Goal: Information Seeking & Learning: Learn about a topic

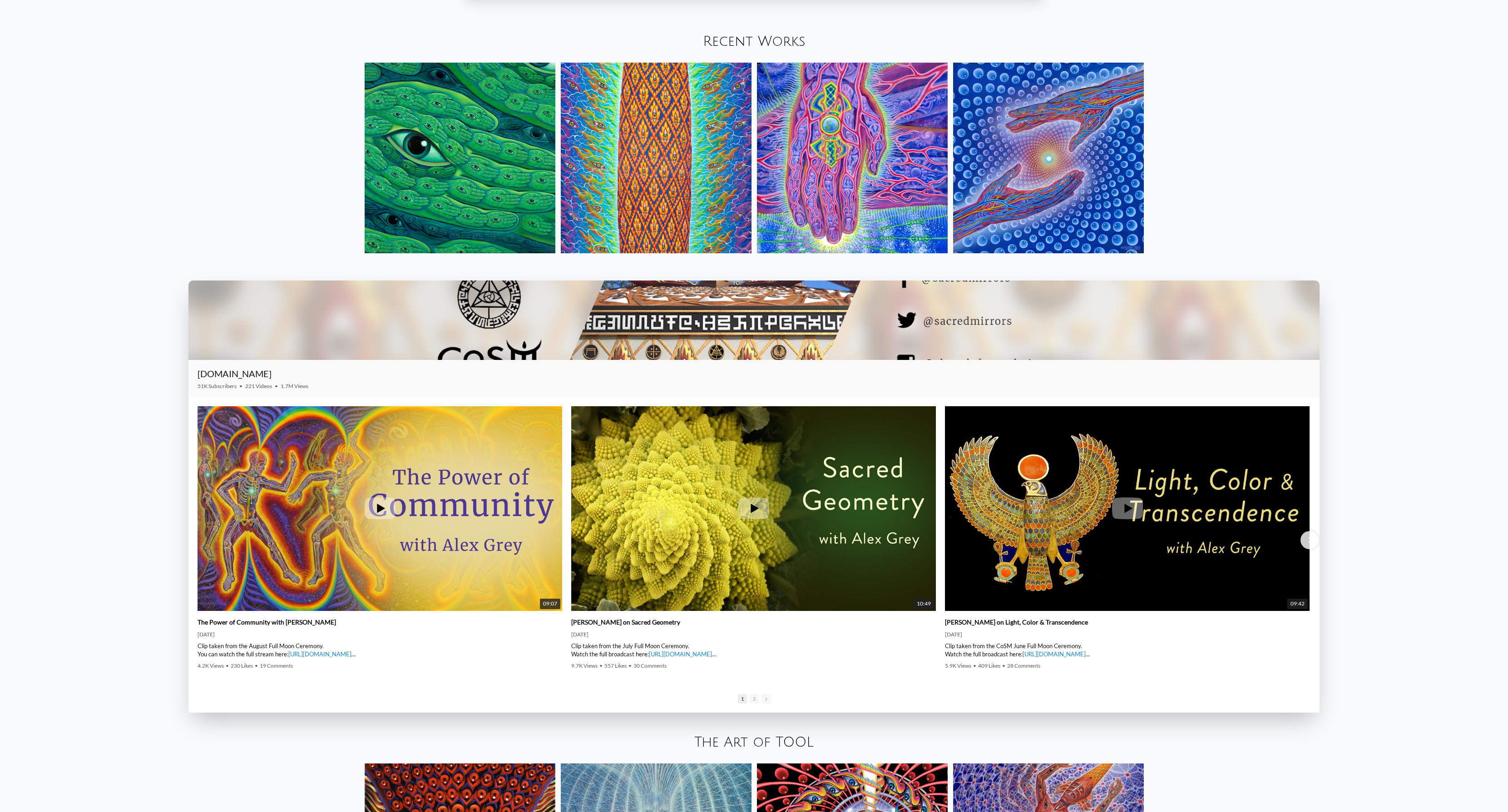
scroll to position [1776, 0]
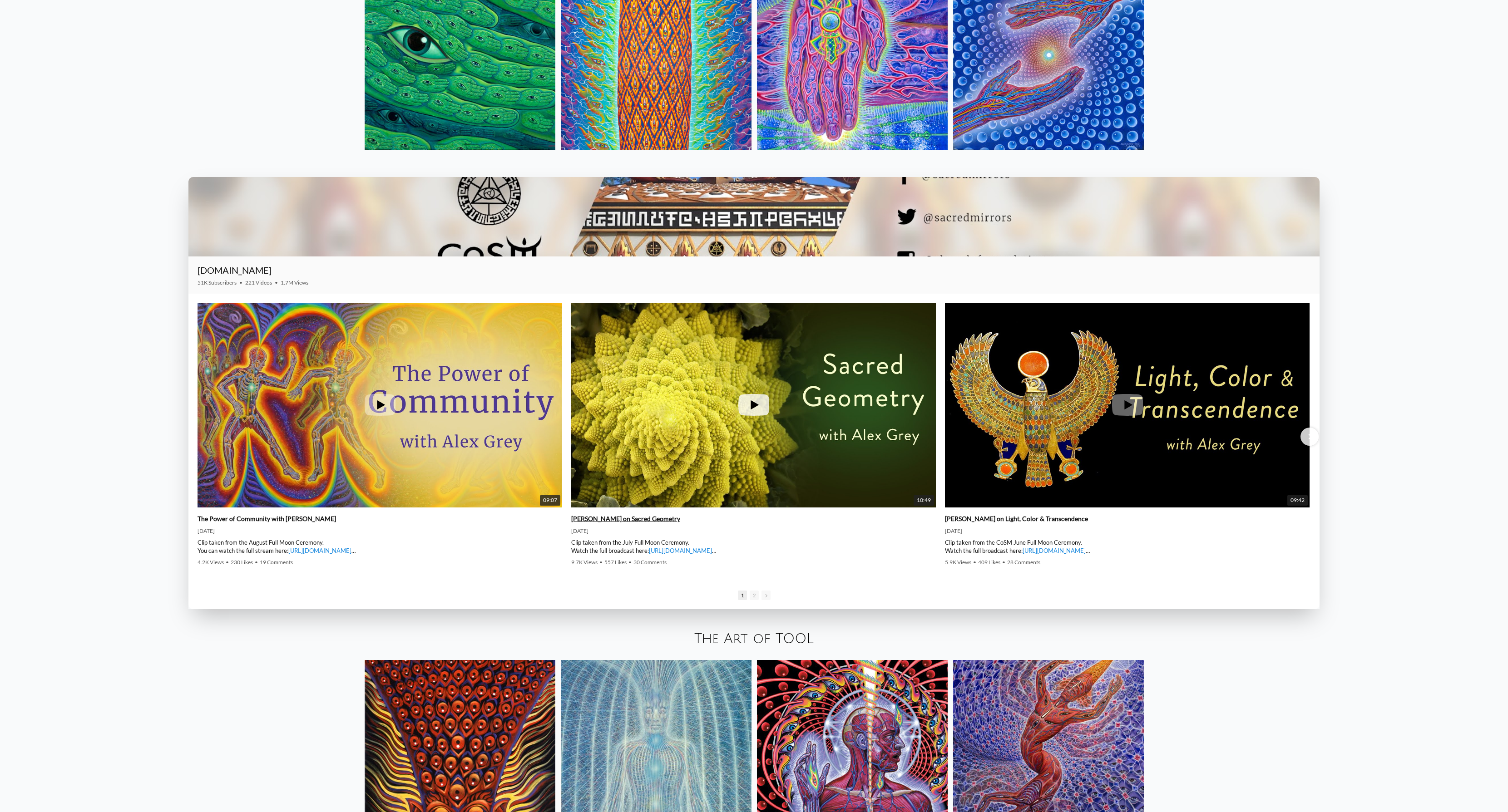
click at [625, 514] on div "Alex Grey on Sacred Geometry 7/20/2022 Clip taken from the July Full Moon Cerem…" at bounding box center [753, 539] width 364 height 63
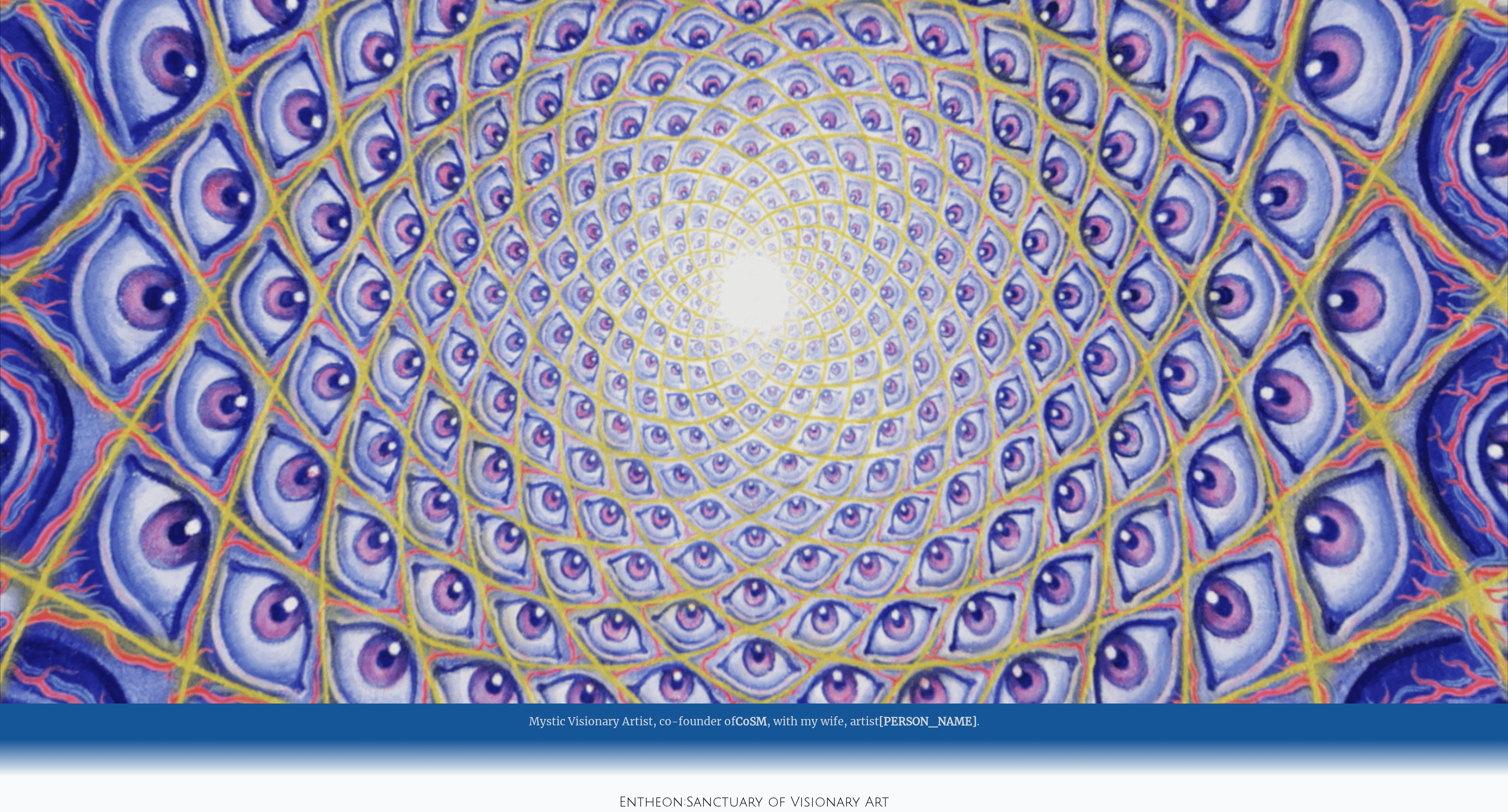
scroll to position [0, 0]
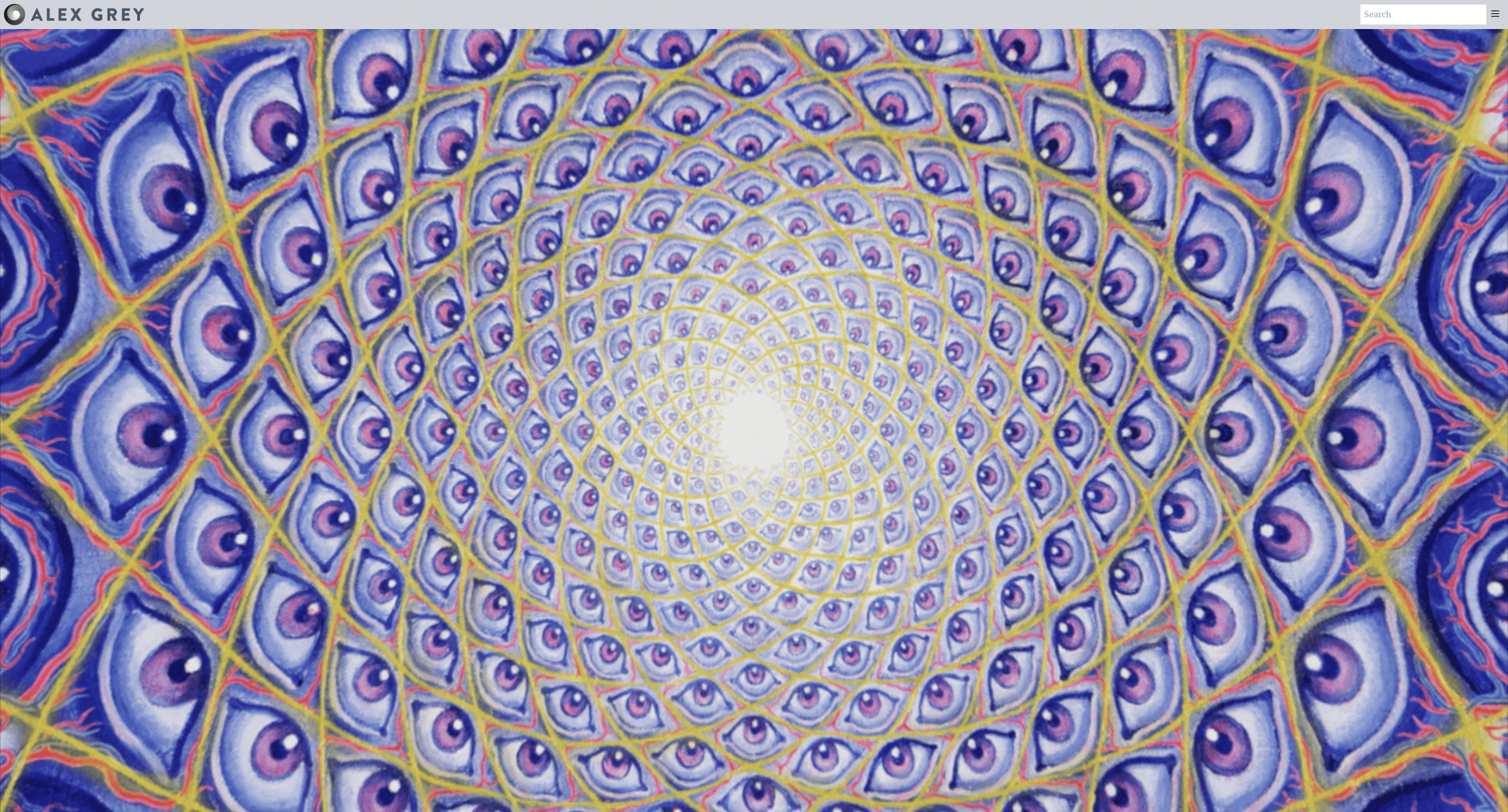
click at [848, 296] on video "Your browser does not support the video tag." at bounding box center [754, 435] width 1508 height 848
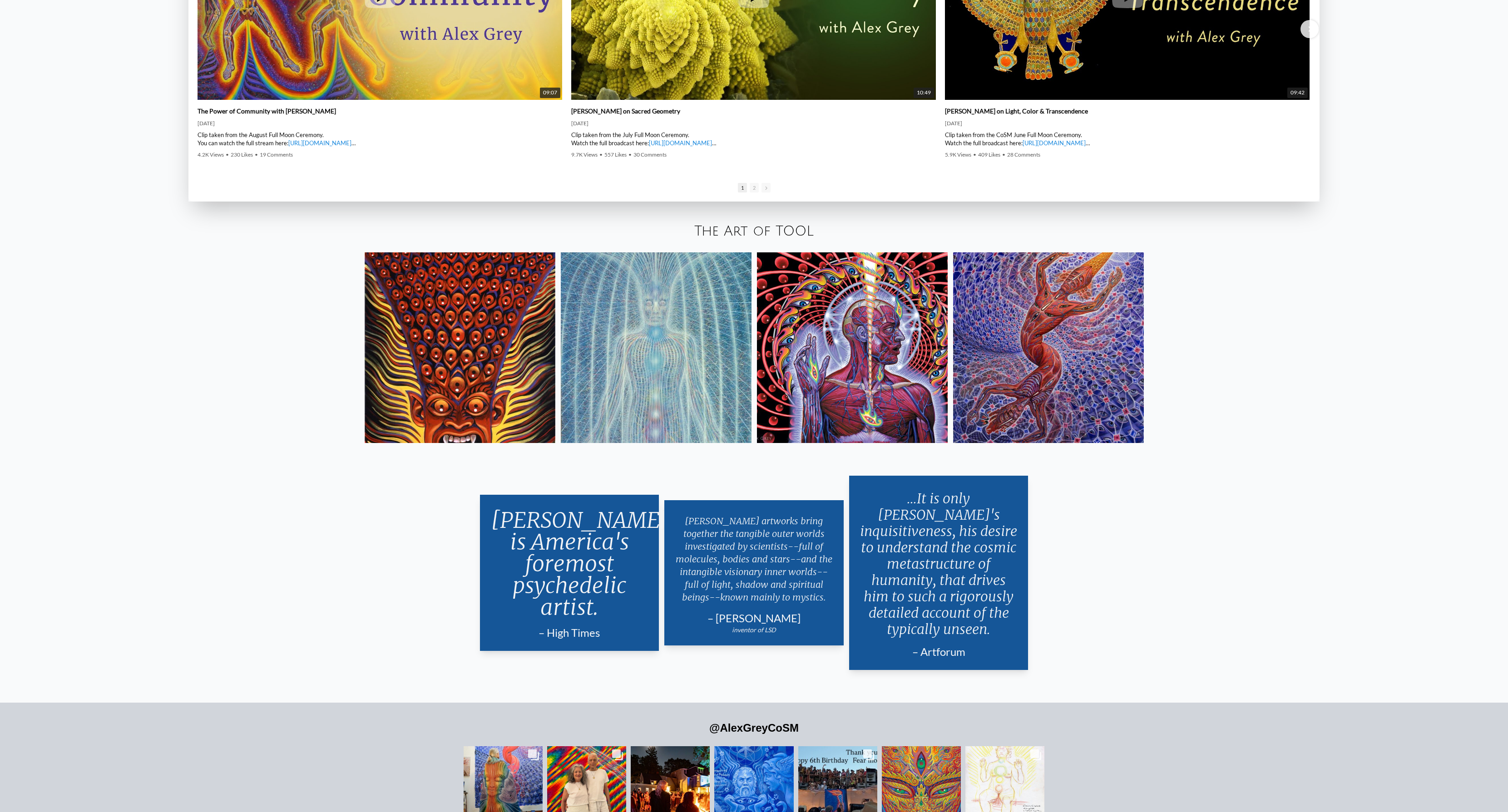
scroll to position [2412, 0]
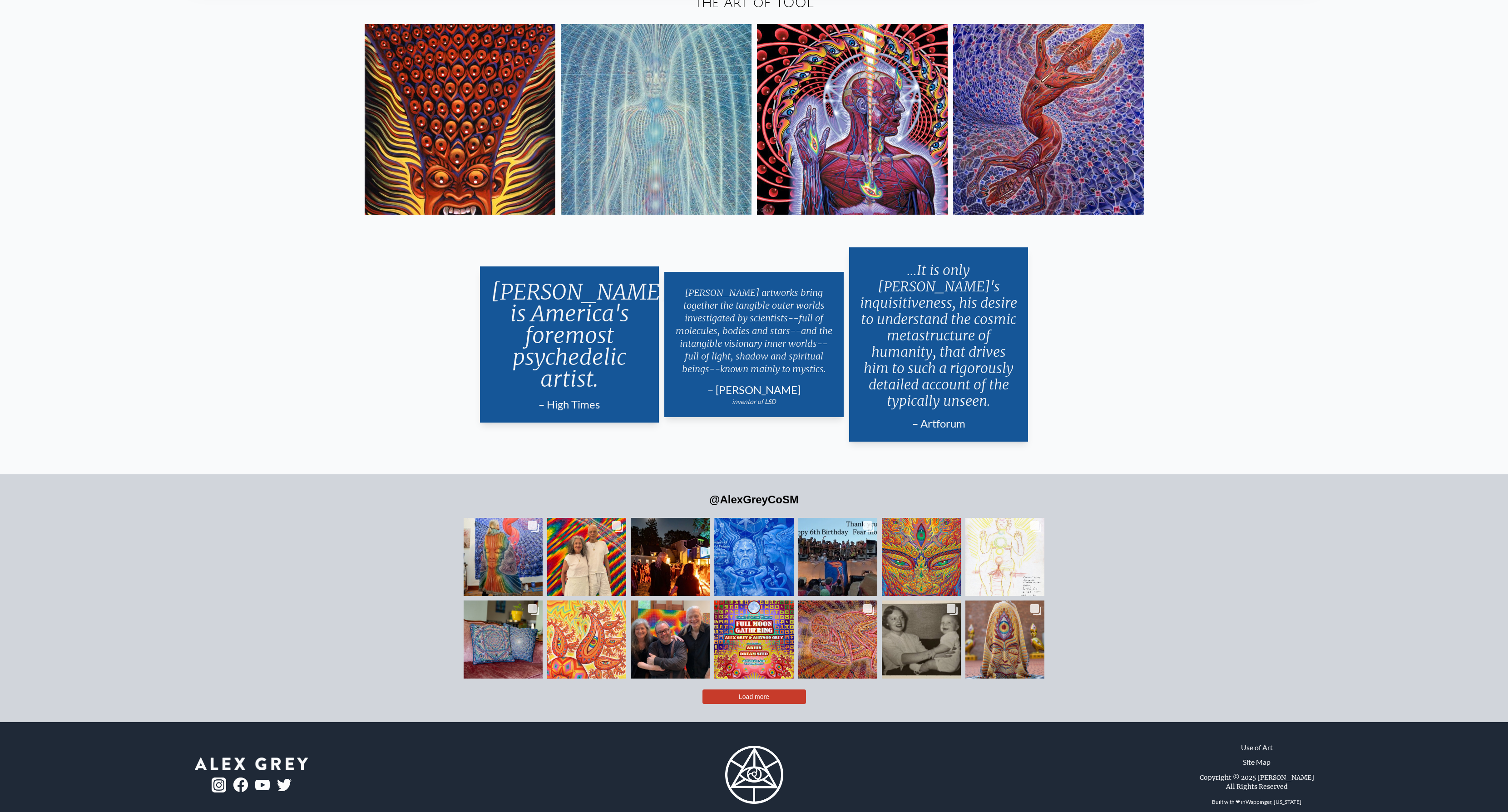
click at [520, 177] on img at bounding box center [460, 119] width 191 height 191
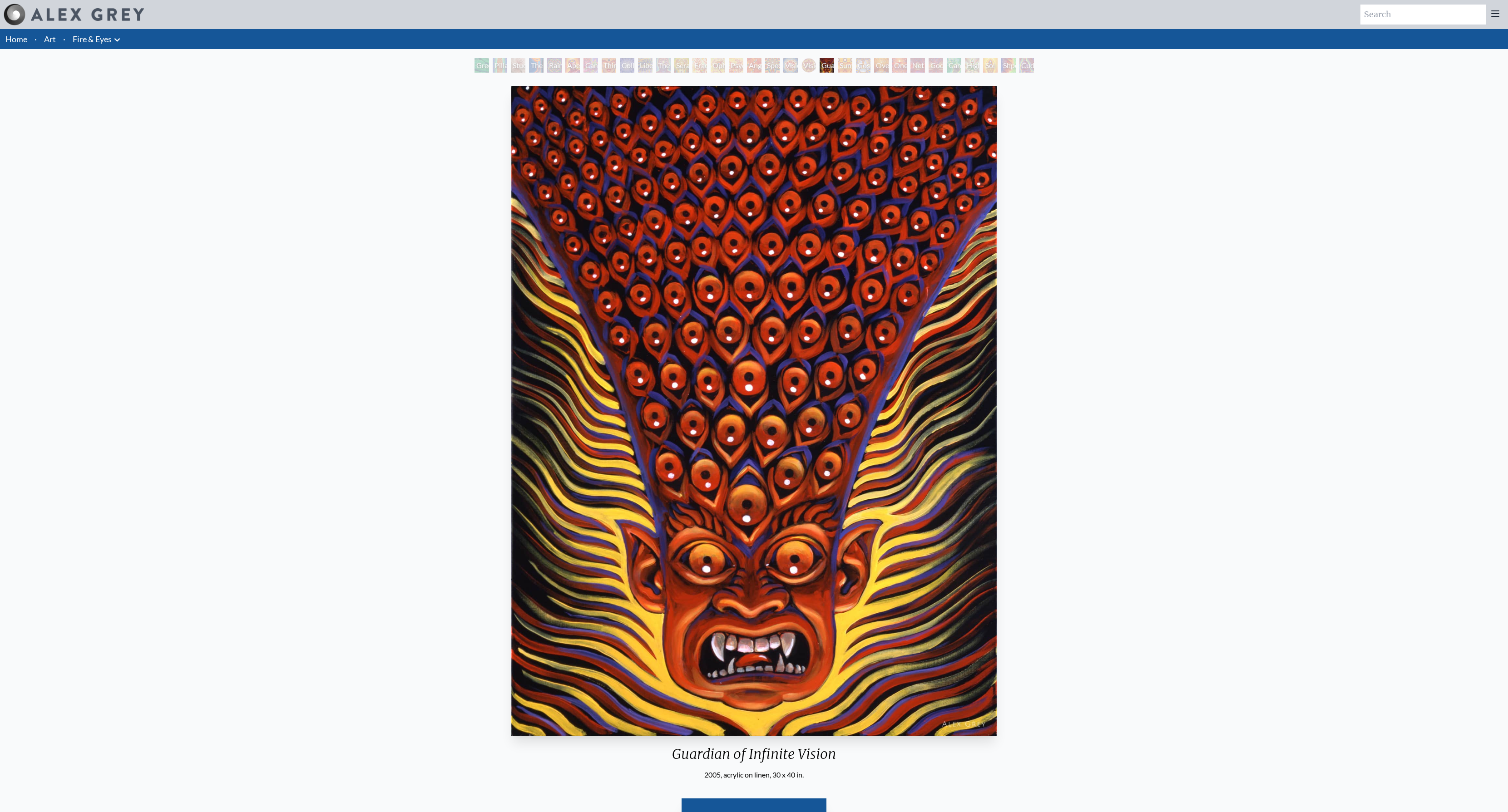
click at [485, 63] on div "Green Hand" at bounding box center [481, 65] width 14 height 14
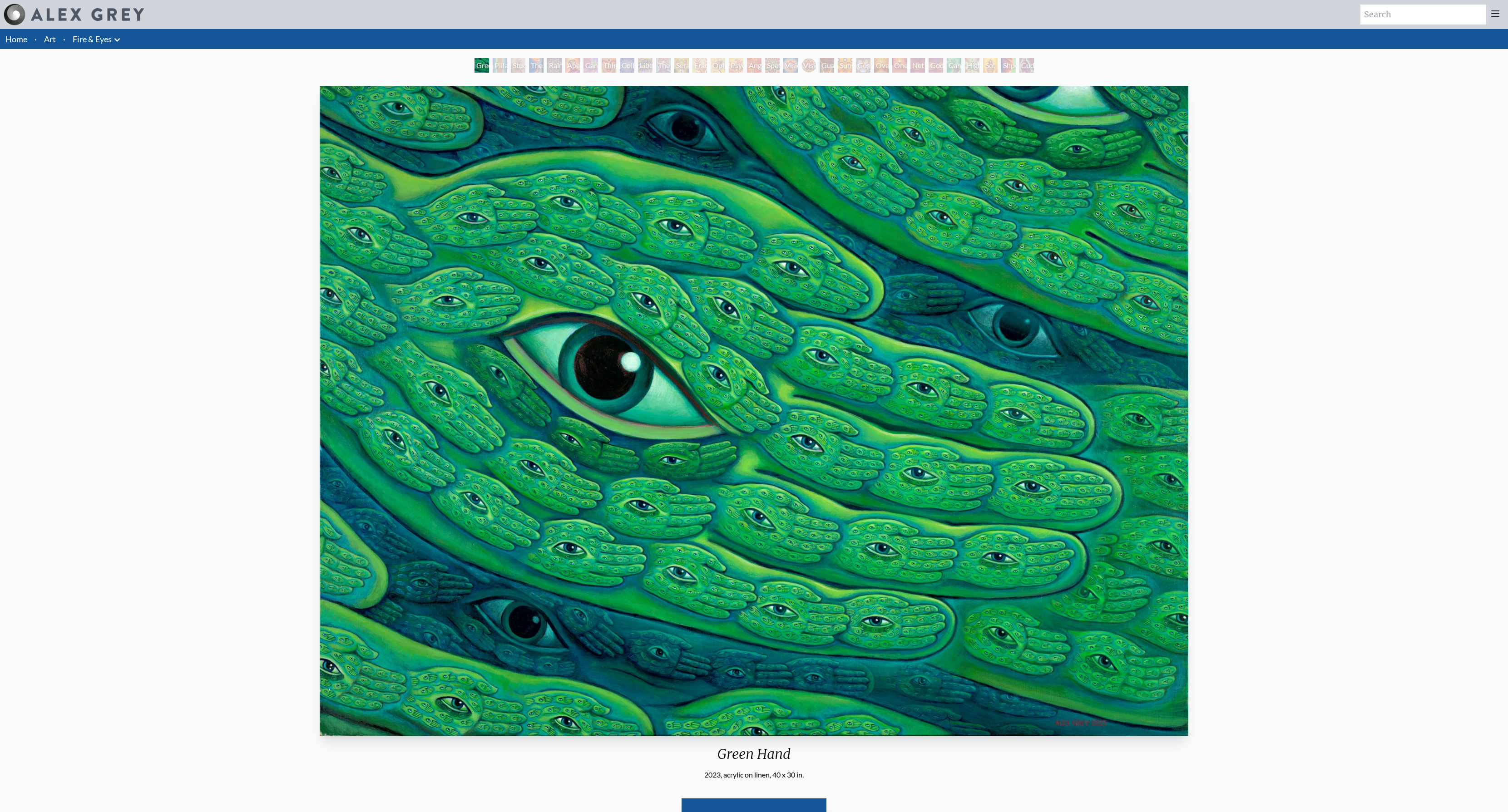
click at [498, 64] on div "Pillar of Awareness" at bounding box center [500, 65] width 14 height 14
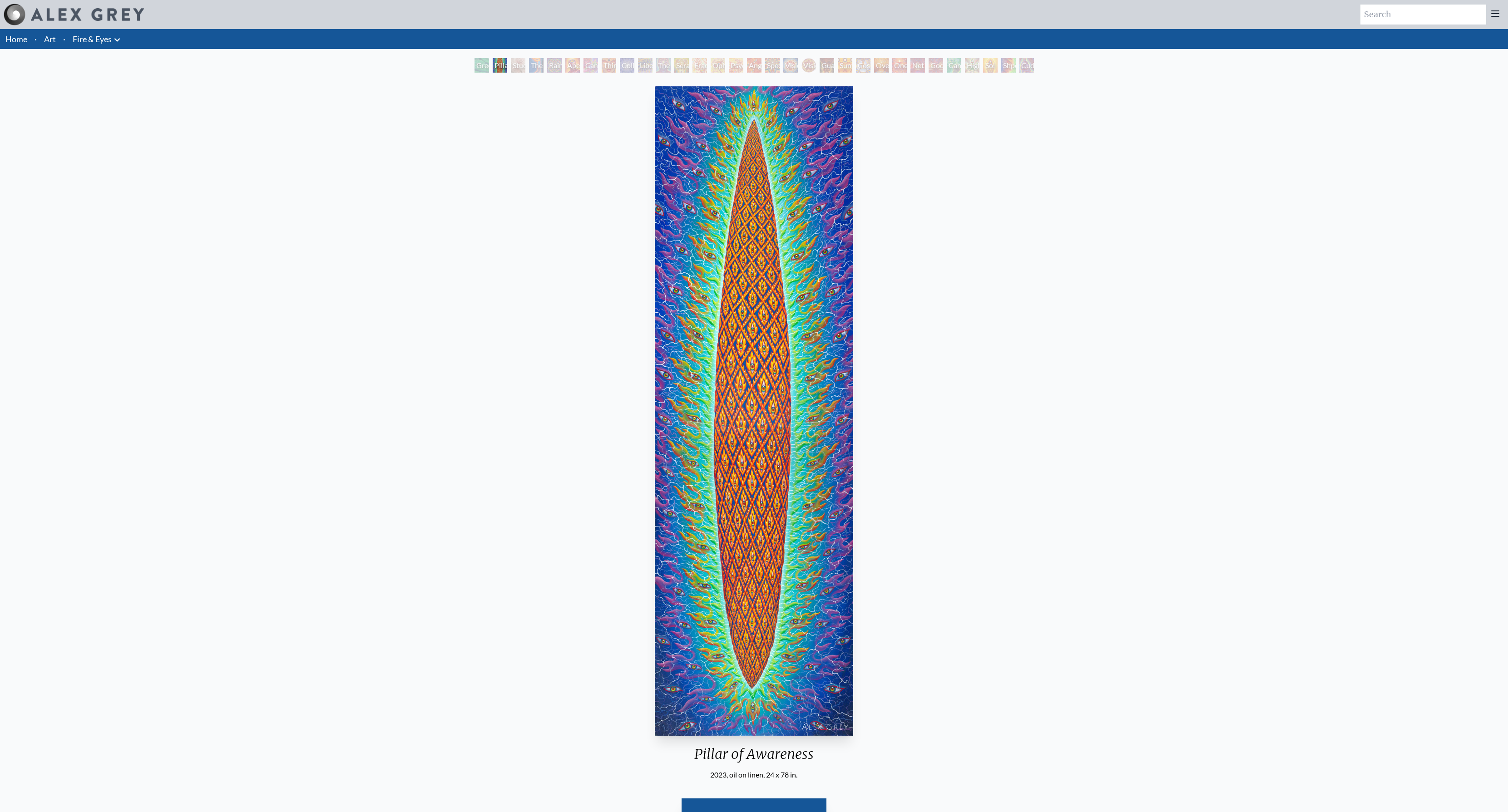
click at [540, 67] on div "The Torch" at bounding box center [536, 65] width 14 height 14
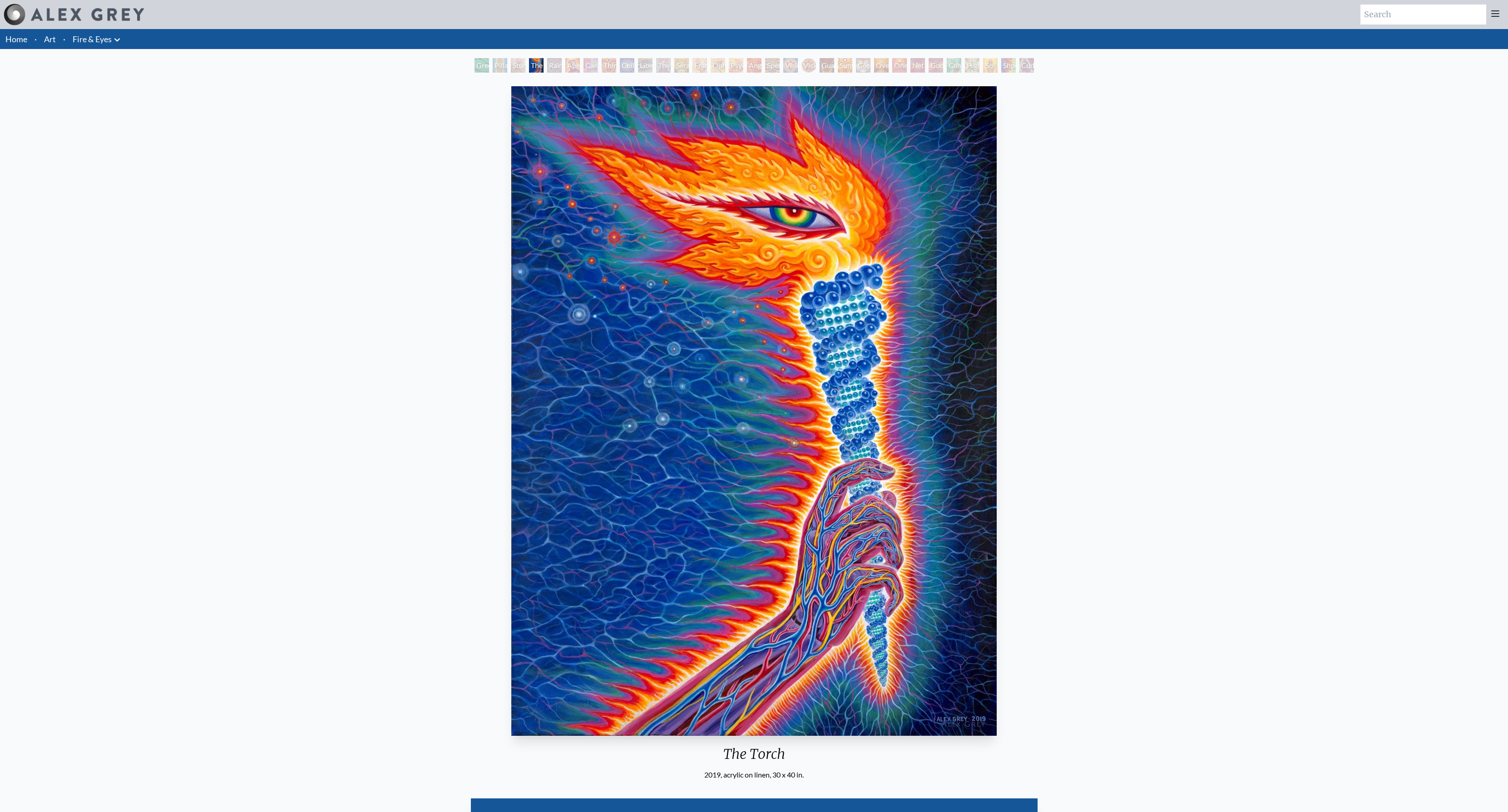
click at [543, 65] on div "The Torch" at bounding box center [536, 65] width 14 height 14
click at [562, 63] on div "Rainbow Eye Ripple" at bounding box center [554, 65] width 14 height 14
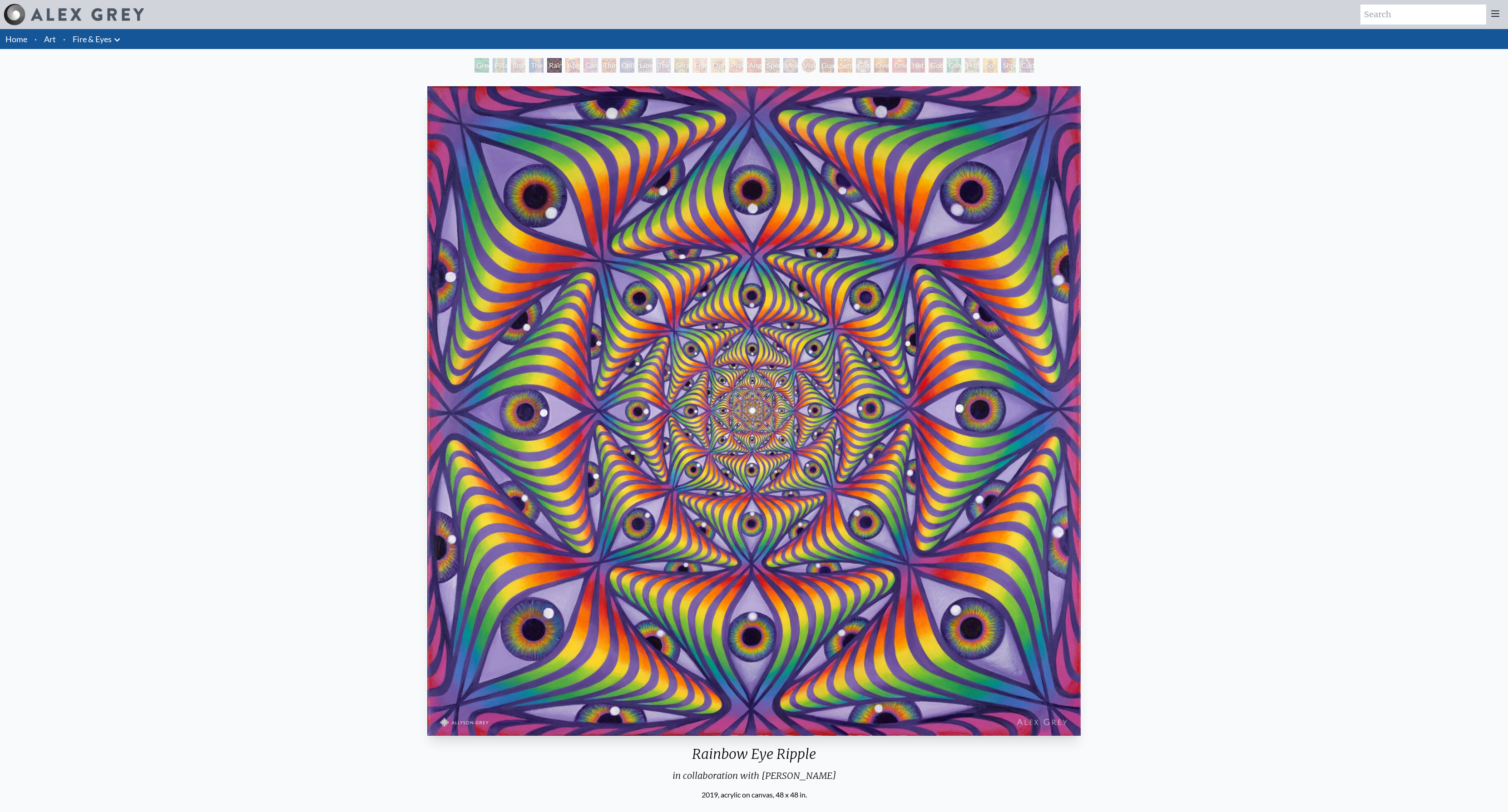
click at [598, 65] on div "Cannabis Sutra" at bounding box center [590, 65] width 14 height 14
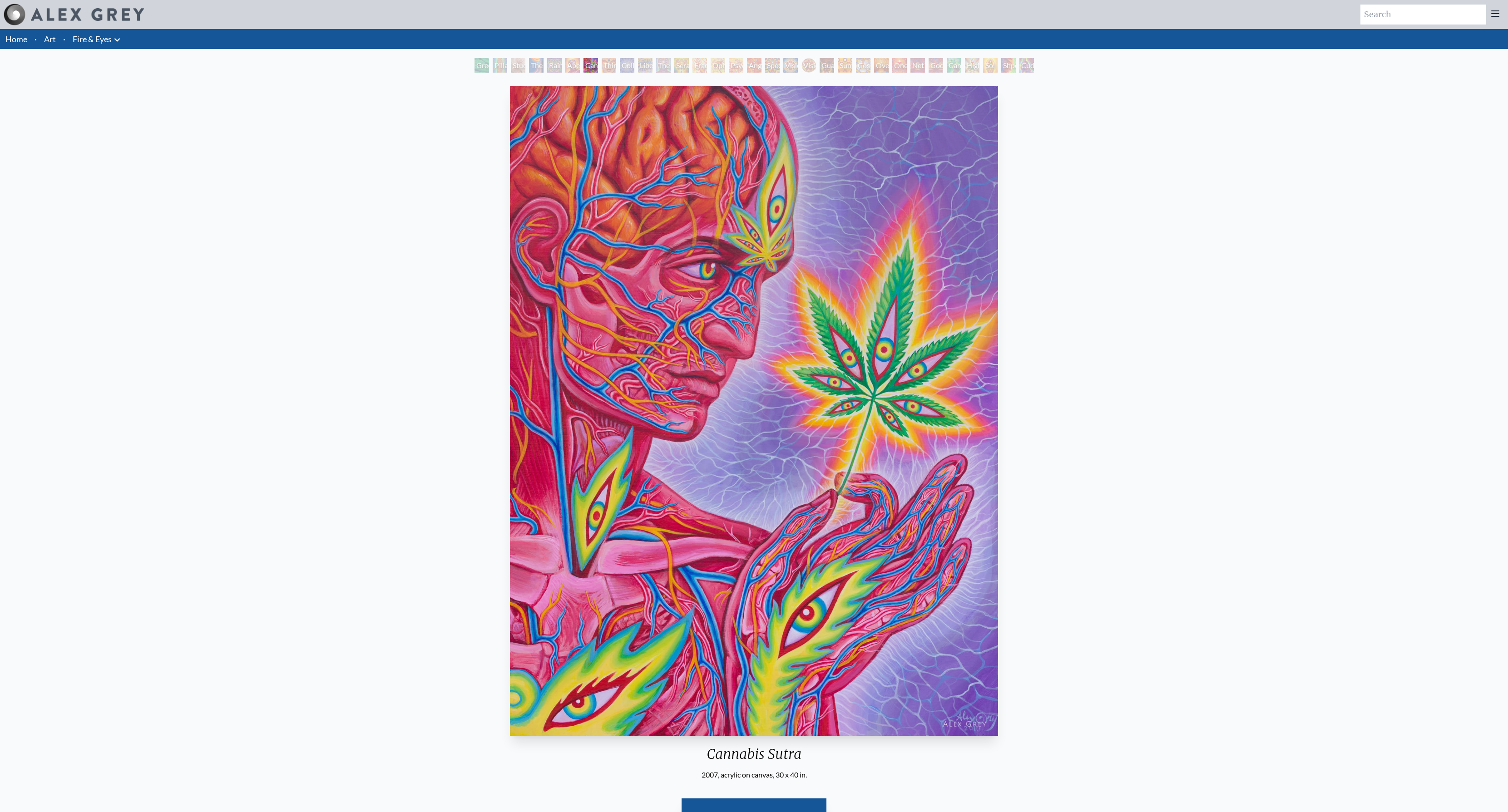
click at [632, 66] on div "Collective Vision" at bounding box center [626, 65] width 14 height 14
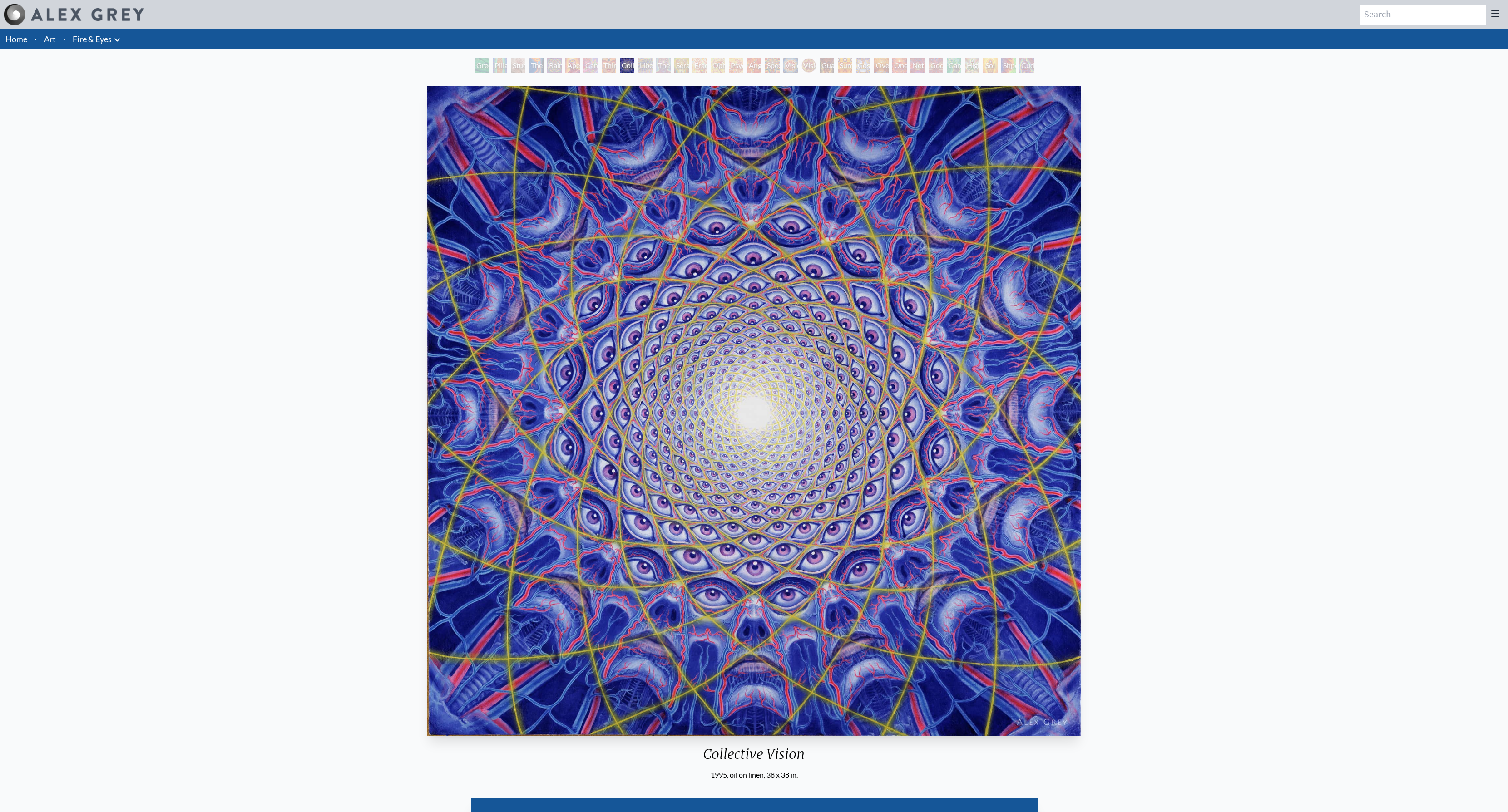
click at [664, 68] on div "The Seer" at bounding box center [663, 65] width 14 height 14
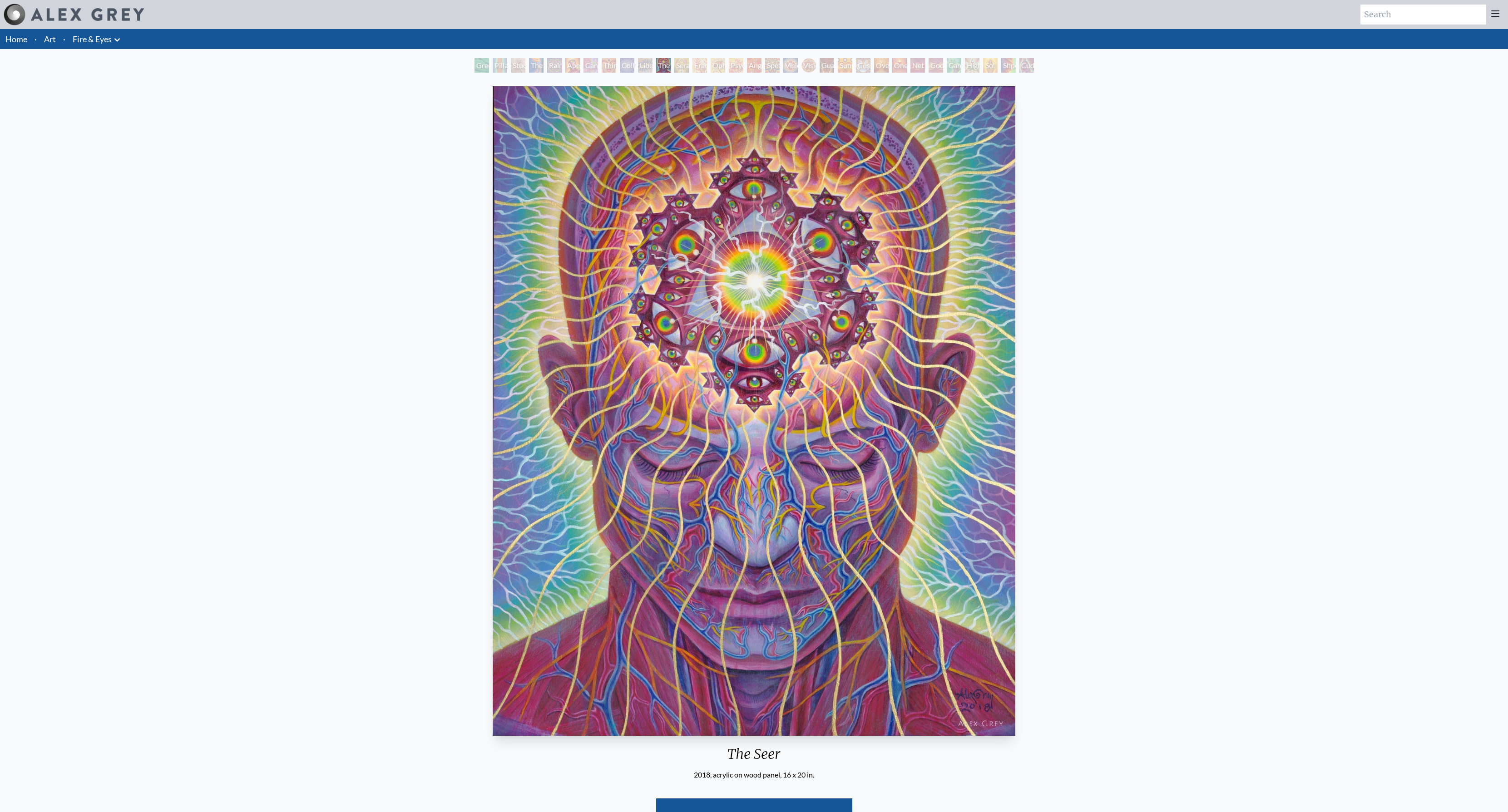
click at [652, 67] on div "Liberation Through Seeing" at bounding box center [645, 65] width 14 height 14
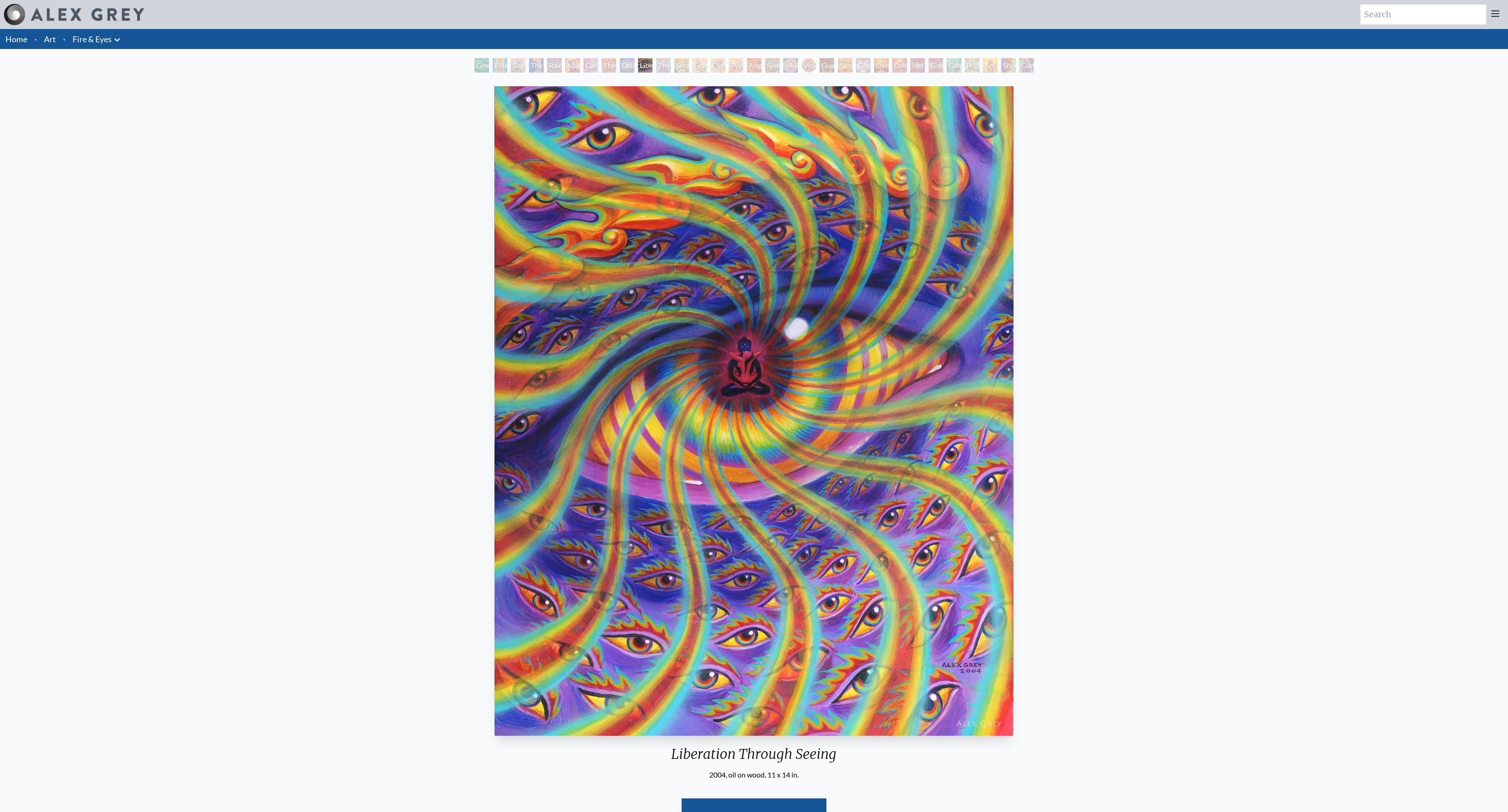
click at [583, 69] on div "Cannabis Sutra" at bounding box center [590, 65] width 14 height 14
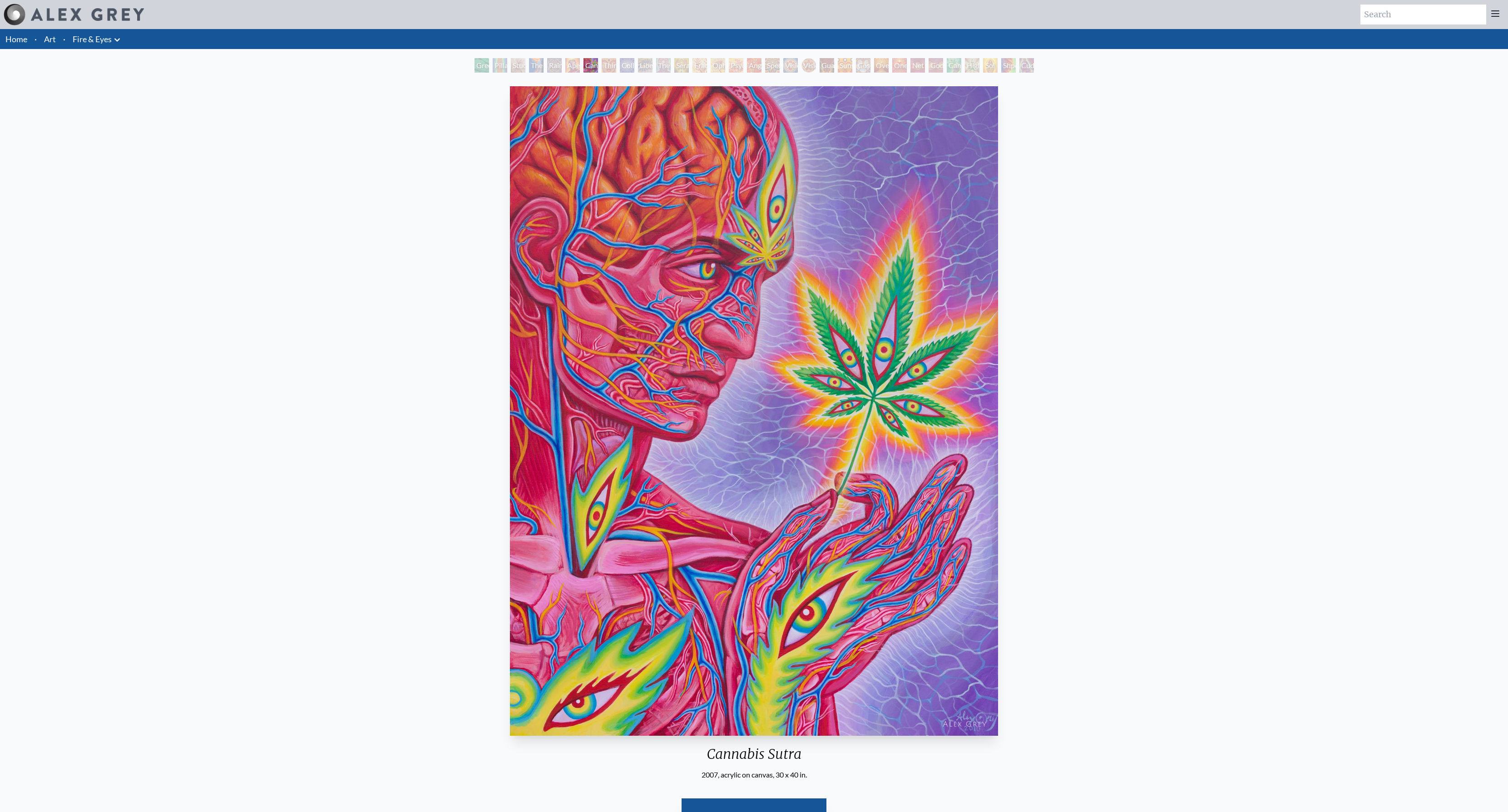
click at [620, 60] on div "Collective Vision" at bounding box center [626, 65] width 14 height 14
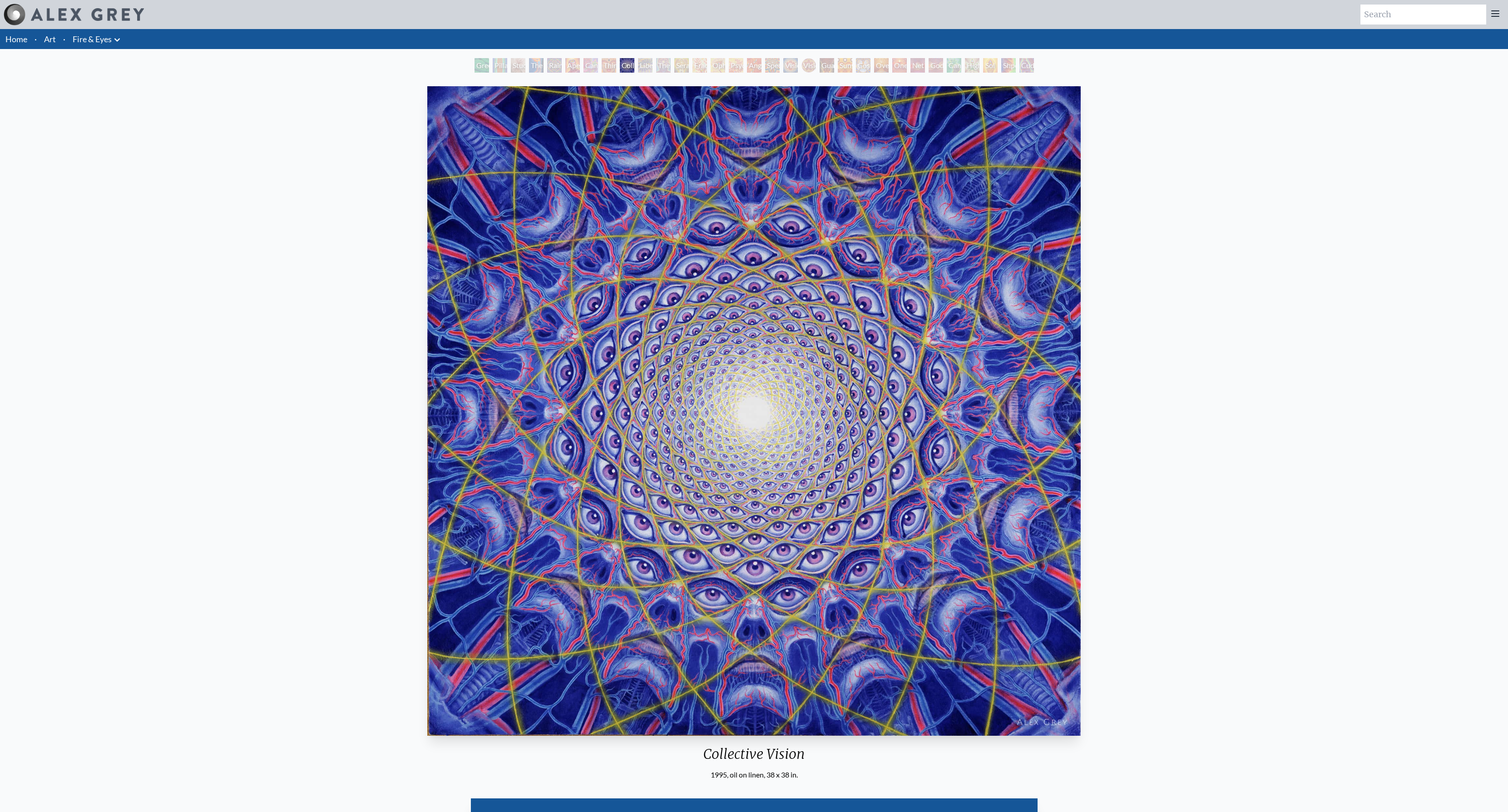
click at [660, 63] on div "The Seer" at bounding box center [663, 65] width 14 height 14
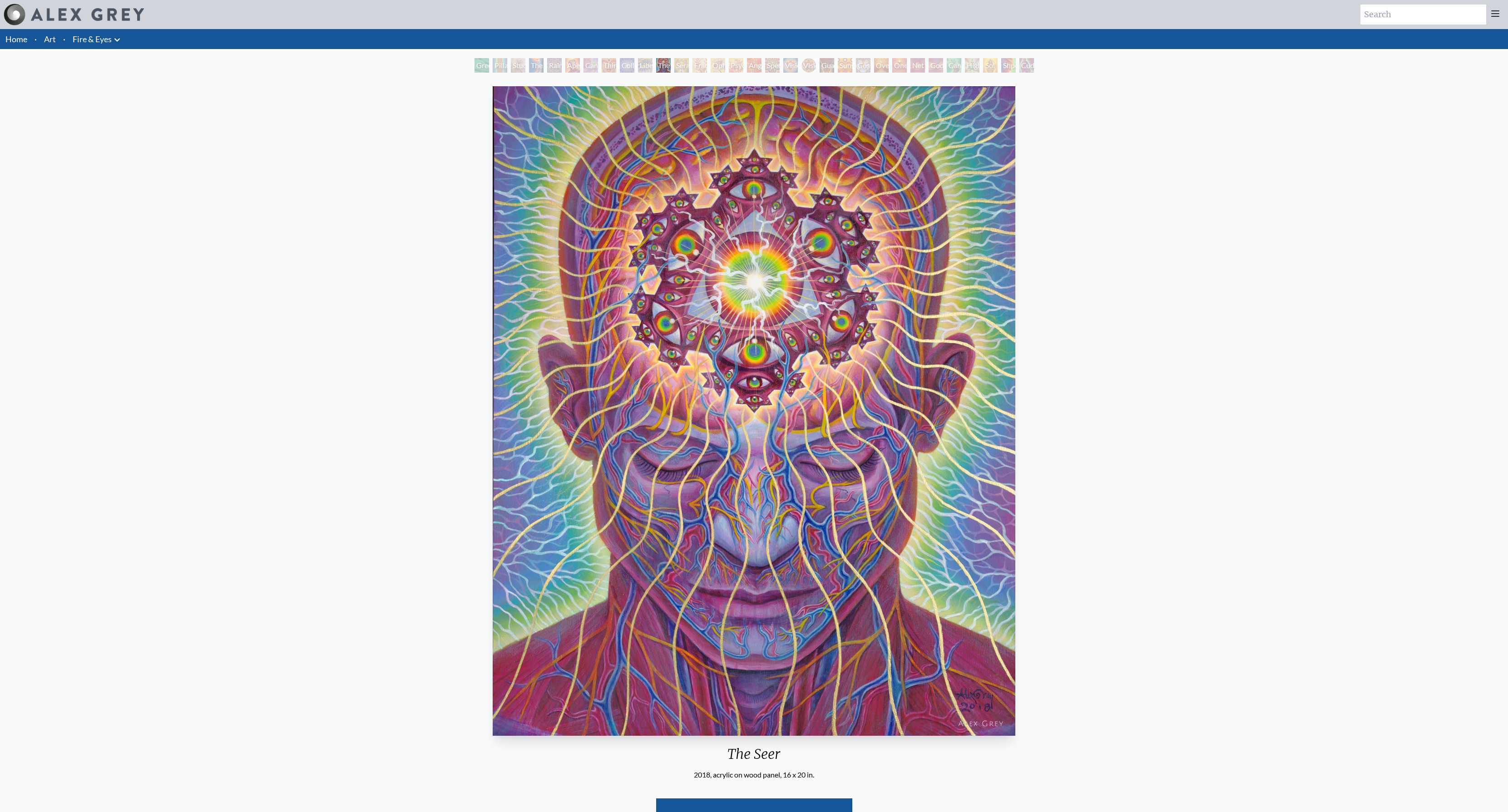
click at [685, 63] on div "Seraphic Transport Docking on the Third Eye" at bounding box center [681, 65] width 14 height 14
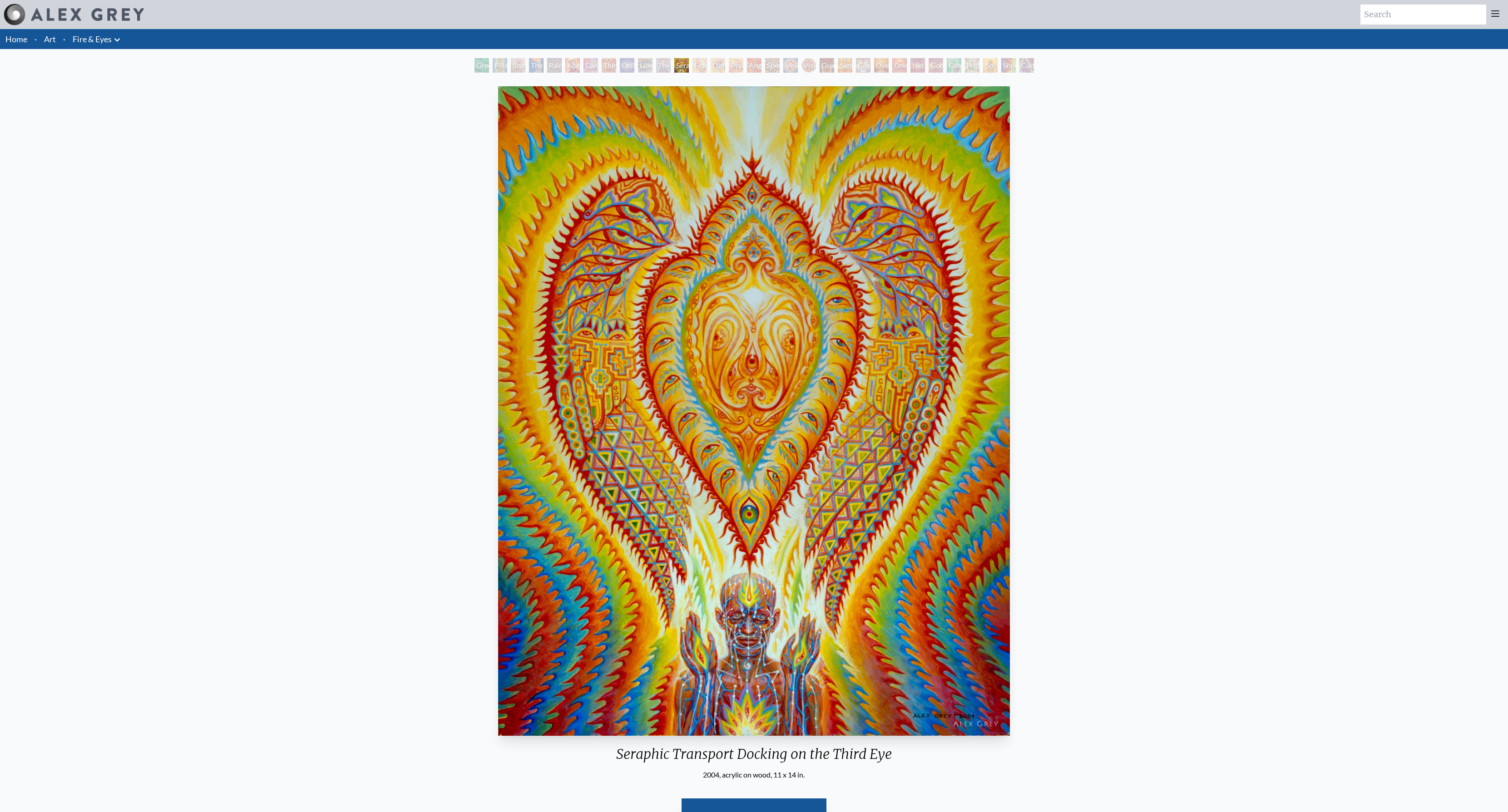
click at [678, 65] on div "Seraphic Transport Docking on the Third Eye" at bounding box center [681, 65] width 14 height 14
click at [700, 67] on div "Fractal Eyes" at bounding box center [699, 65] width 14 height 14
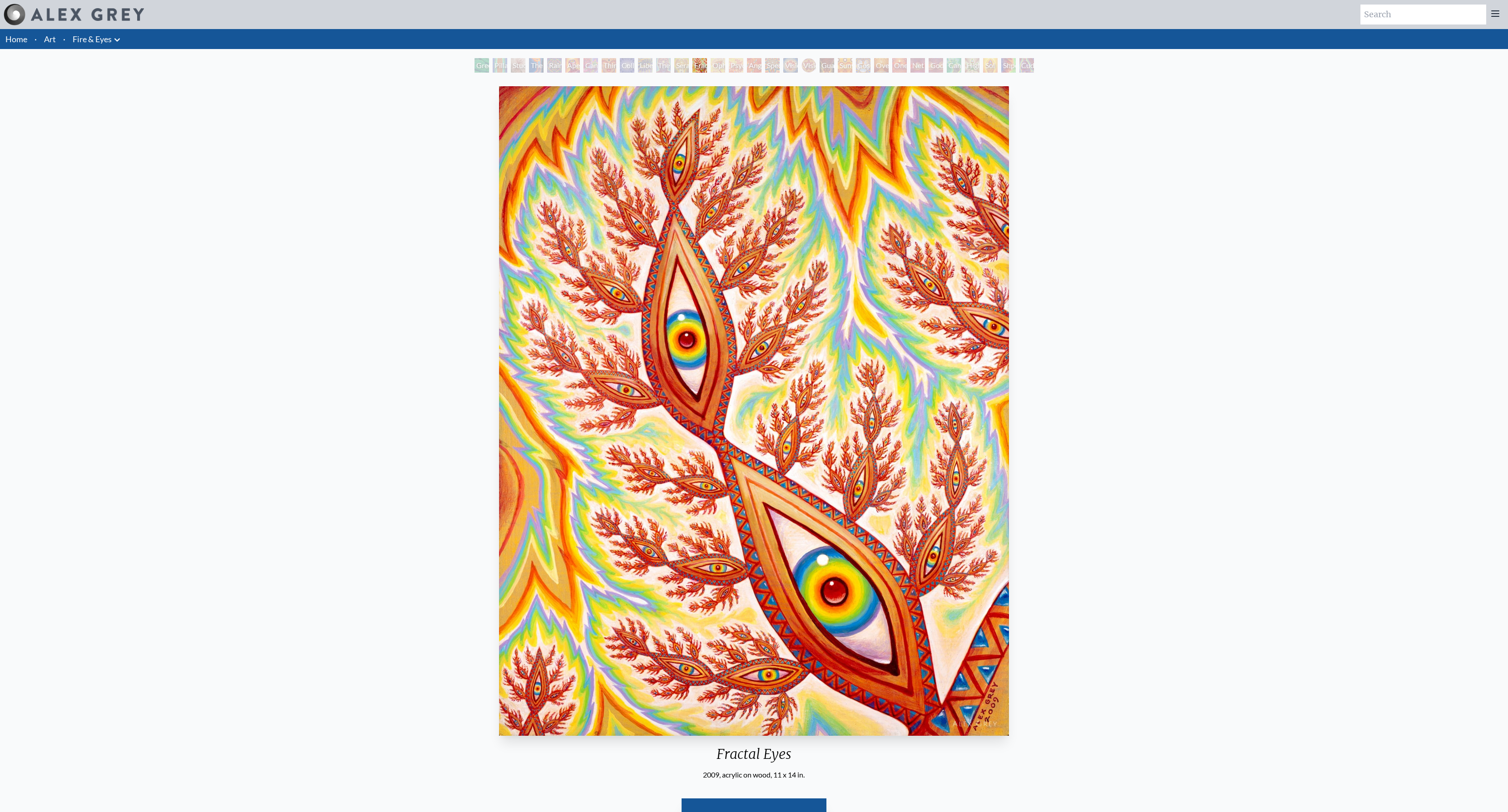
click at [722, 74] on div "Green Hand Pillar of Awareness Study for the Great Turn The Torch Rainbow Eye R…" at bounding box center [754, 66] width 563 height 17
click at [720, 67] on div "Ophanic Eyelash" at bounding box center [718, 65] width 14 height 14
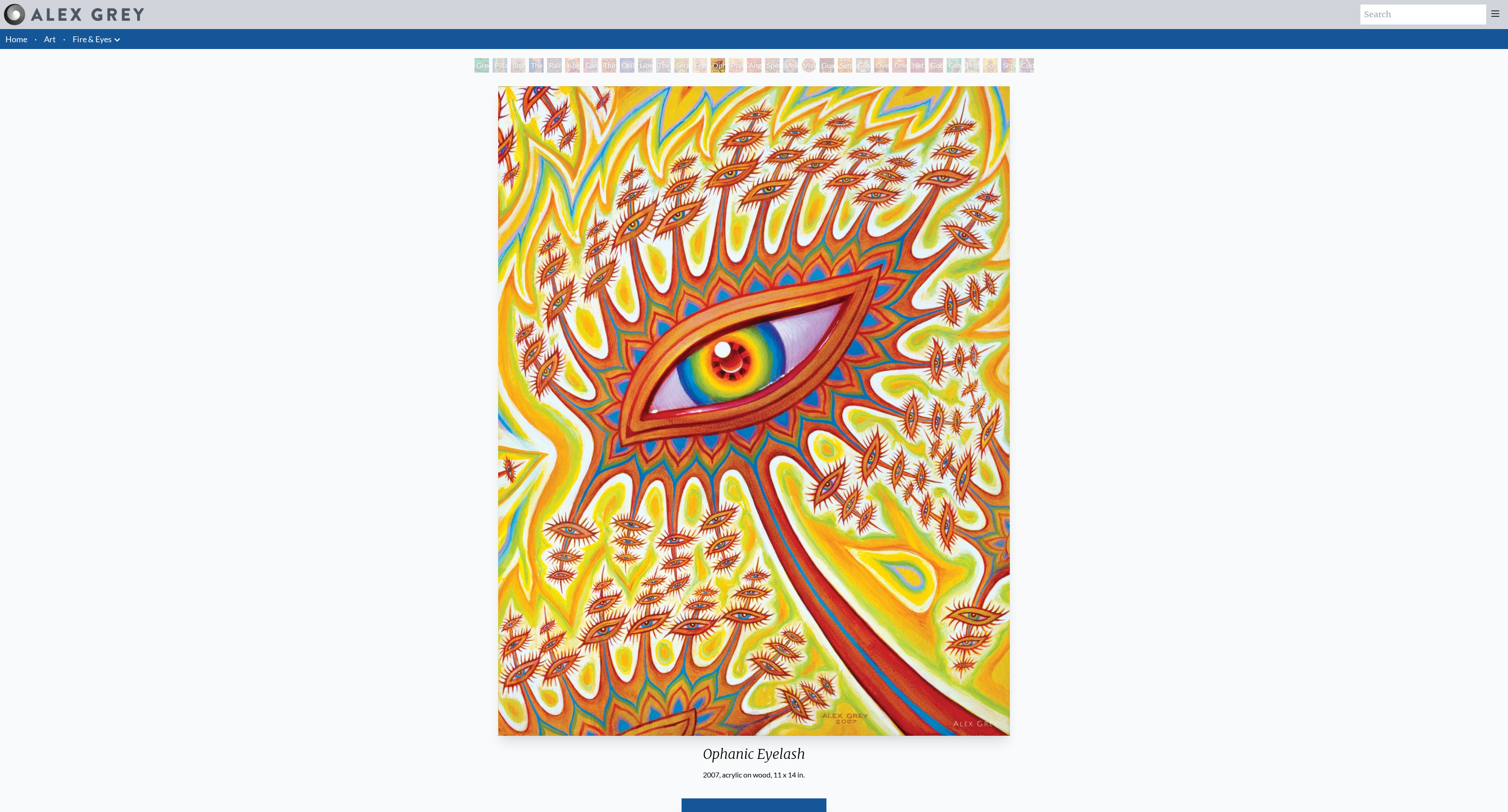
click at [547, 64] on div "Rainbow Eye Ripple" at bounding box center [554, 65] width 14 height 14
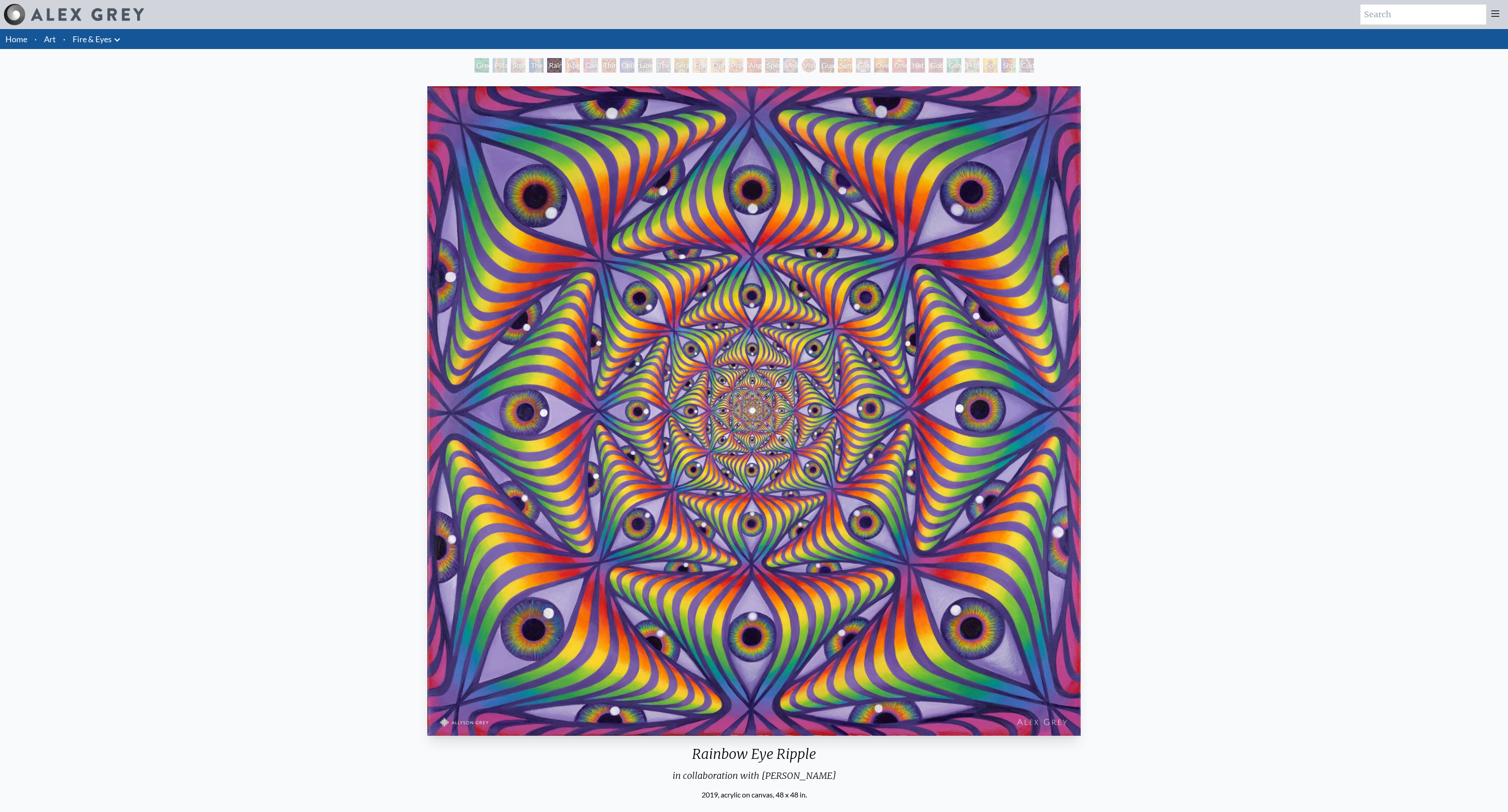
click at [511, 62] on div "Study for the Great Turn" at bounding box center [517, 65] width 14 height 14
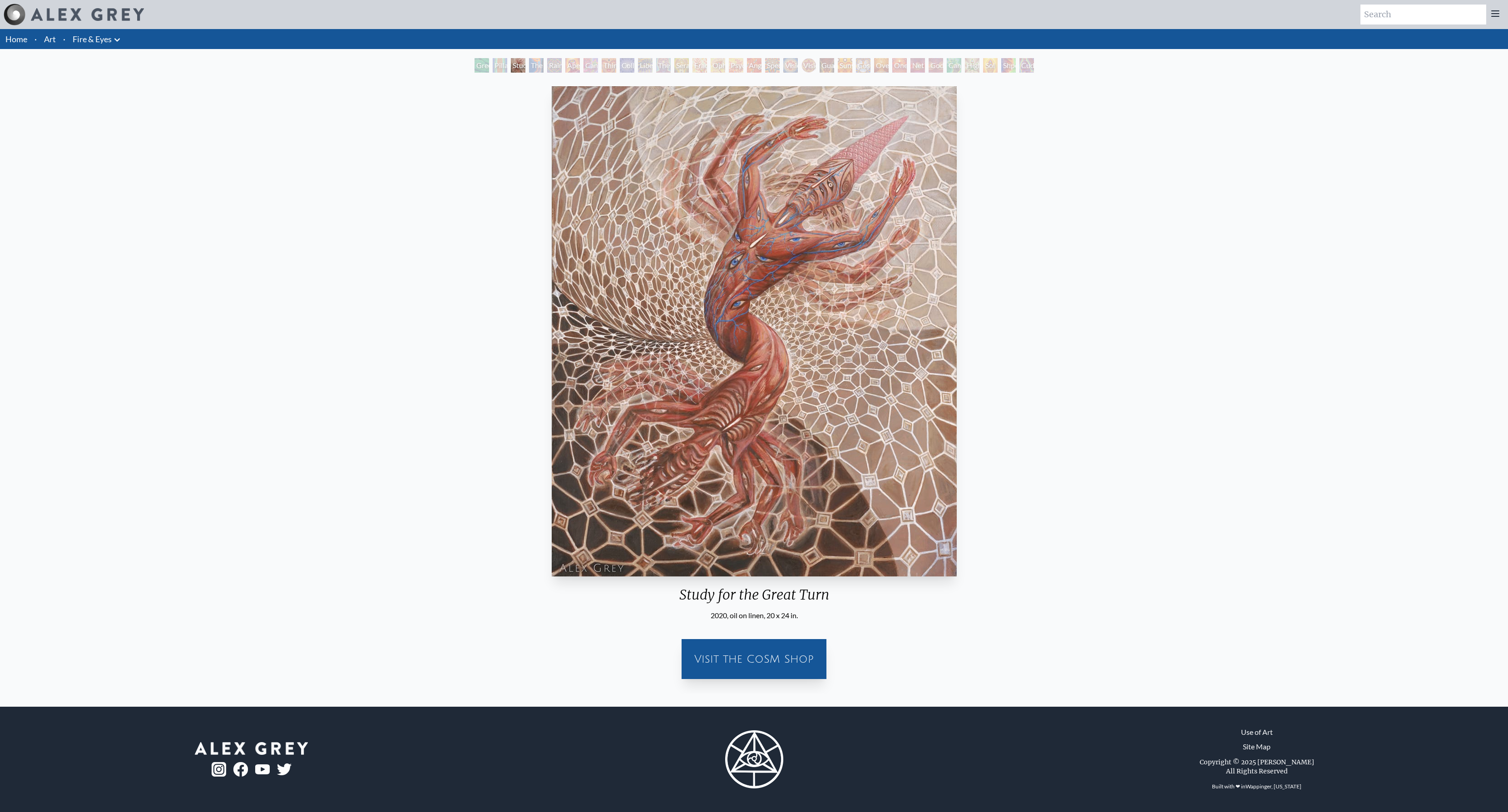
click at [489, 67] on div "Green Hand" at bounding box center [481, 65] width 14 height 14
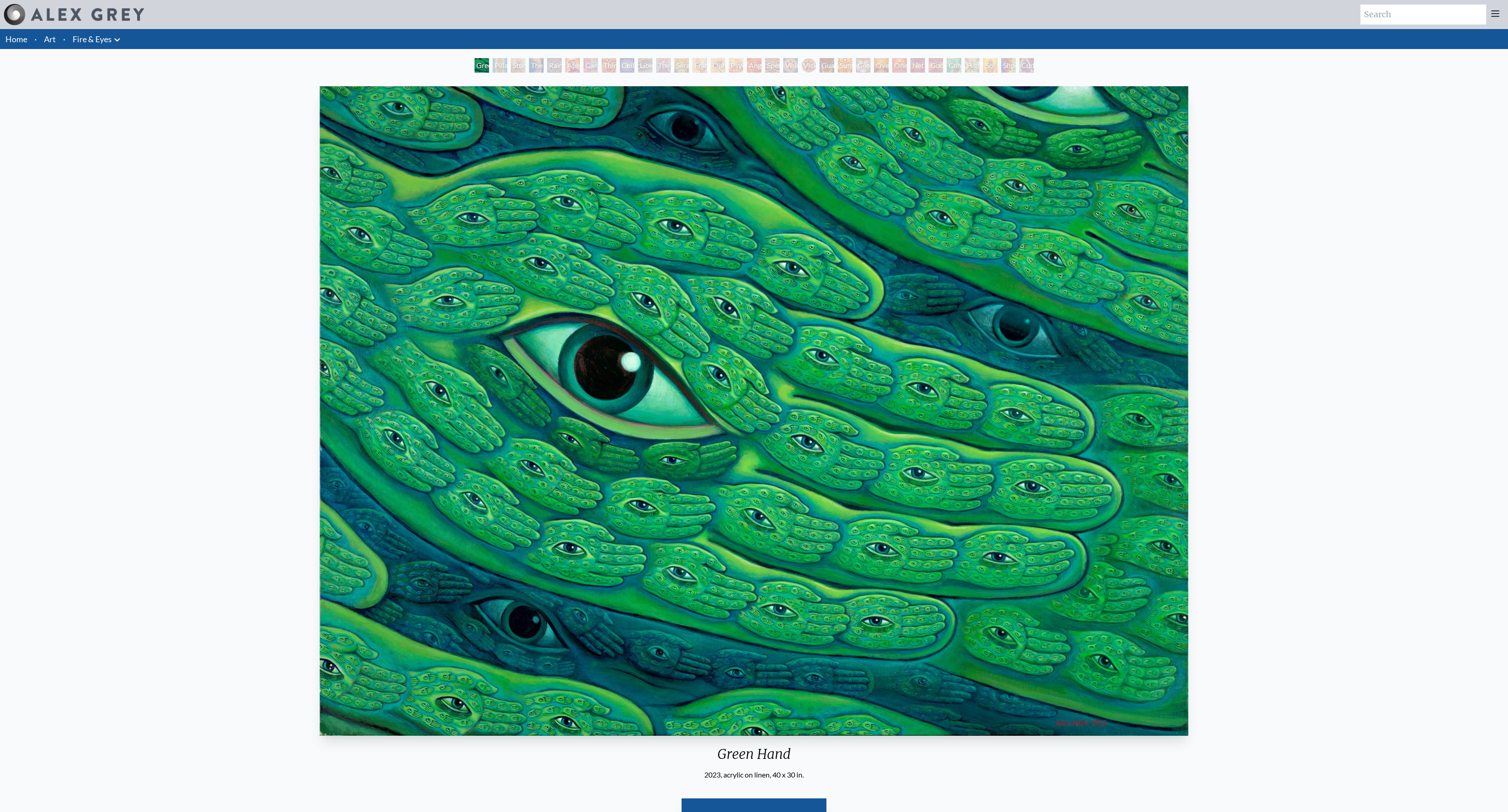
click at [504, 65] on div "Pillar of Awareness" at bounding box center [500, 65] width 14 height 14
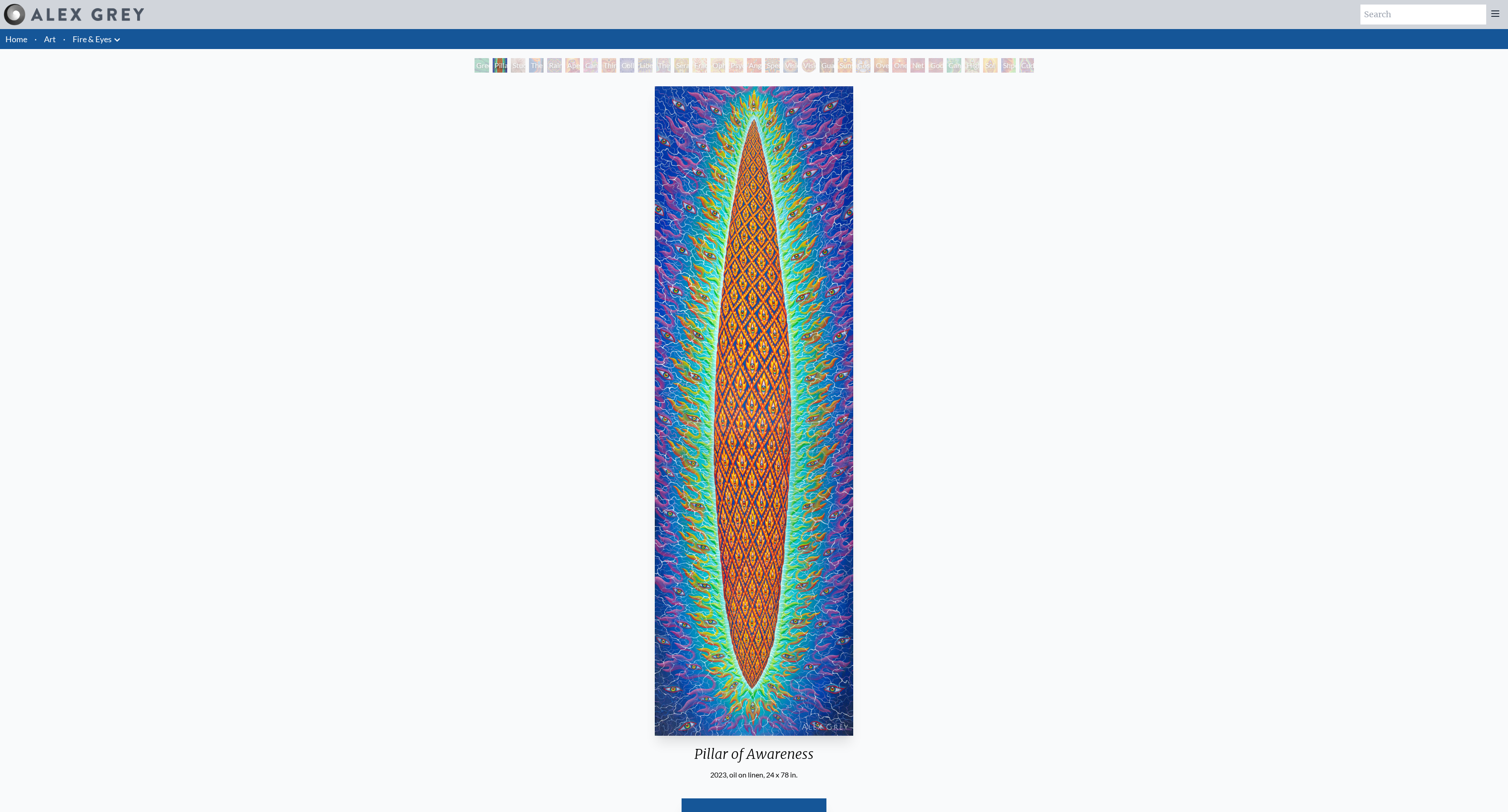
click at [535, 61] on div "The Torch" at bounding box center [536, 65] width 14 height 14
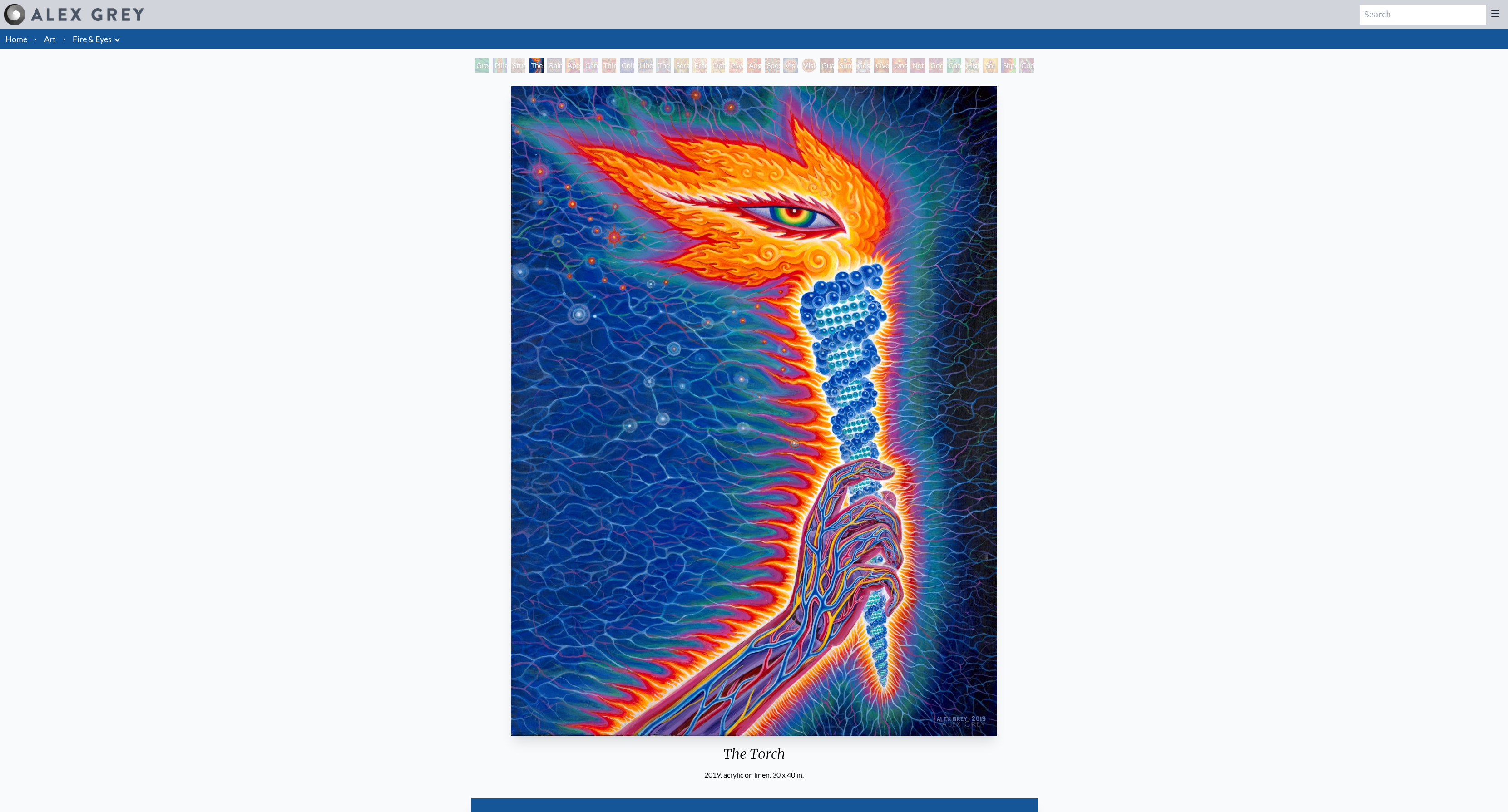
click at [696, 317] on img "4 / 31" at bounding box center [754, 411] width 486 height 649
click at [511, 63] on div "Study for the Great Turn" at bounding box center [517, 65] width 14 height 14
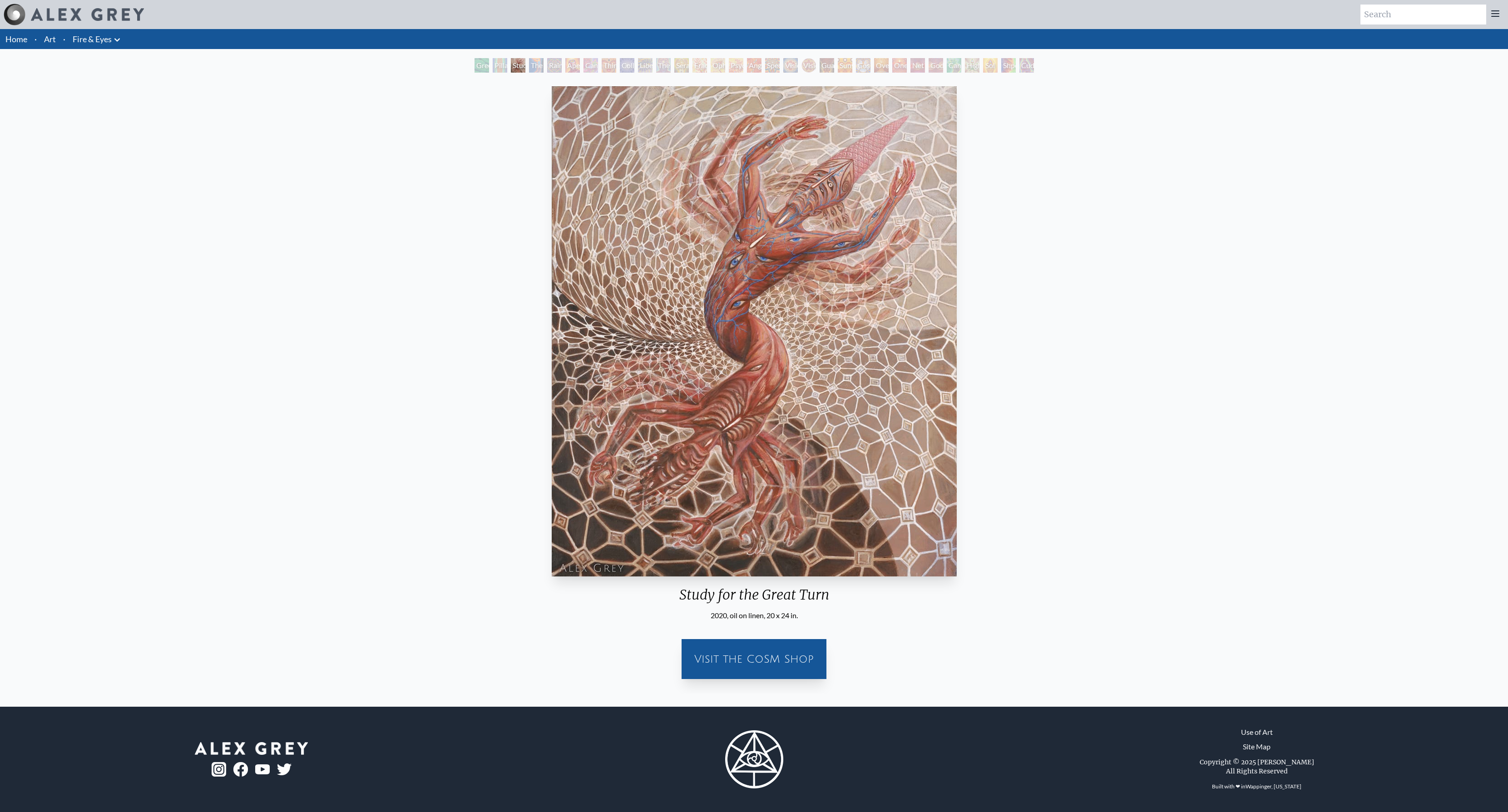
click at [715, 311] on img "3 / 31" at bounding box center [754, 331] width 405 height 490
